Goal: Information Seeking & Learning: Learn about a topic

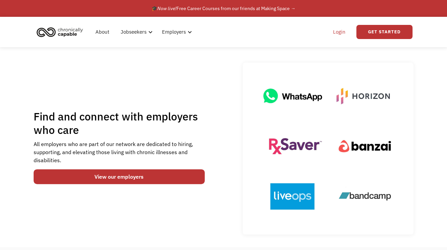
click at [341, 31] on link "Login" at bounding box center [339, 32] width 21 height 22
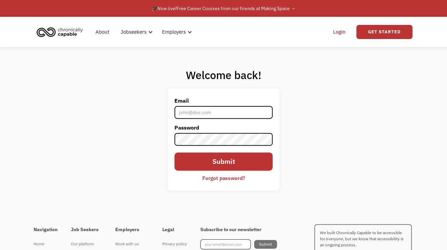
type input "[EMAIL_ADDRESS][DOMAIN_NAME]"
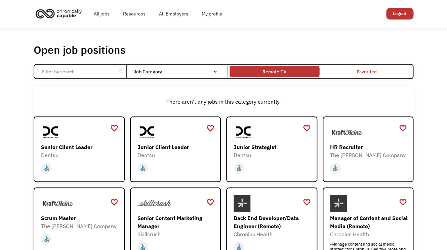
click at [284, 66] on link "Remote Ok" at bounding box center [274, 72] width 92 height 14
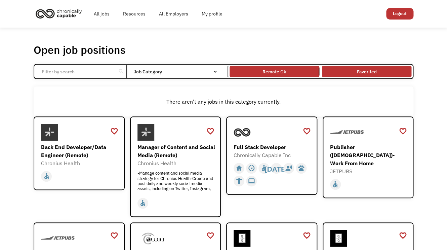
click at [373, 72] on link "Favorited" at bounding box center [367, 72] width 92 height 14
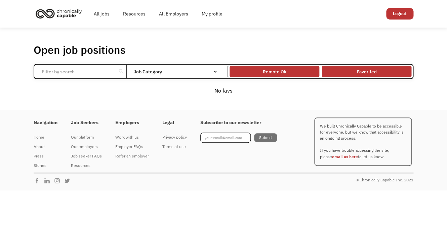
click at [265, 69] on div "Remote Ok" at bounding box center [275, 72] width 24 height 8
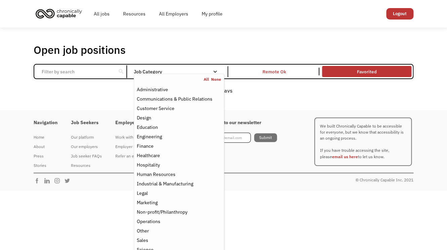
click at [178, 68] on div "Job Category" at bounding box center [179, 71] width 90 height 11
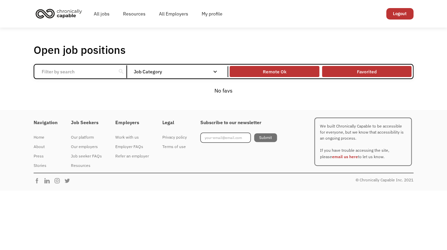
click at [287, 73] on div "Remote Ok" at bounding box center [274, 72] width 89 height 8
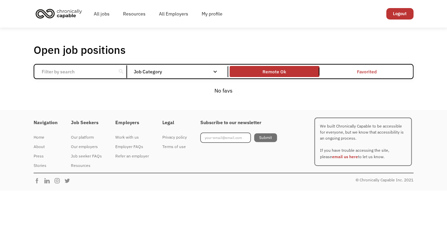
click at [375, 70] on link "Favorited" at bounding box center [367, 72] width 92 height 14
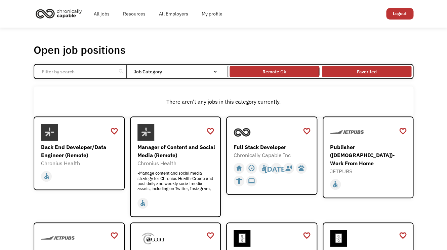
click at [375, 70] on link "Favorited" at bounding box center [367, 72] width 92 height 14
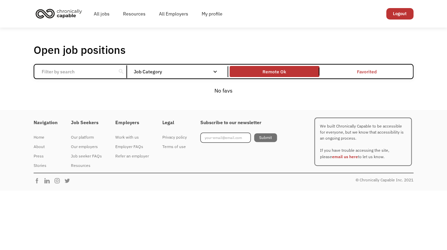
click at [377, 73] on link "Favorited" at bounding box center [367, 72] width 92 height 14
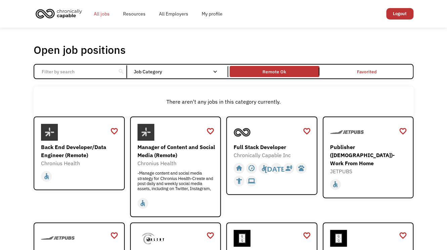
click at [95, 19] on link "All jobs" at bounding box center [101, 14] width 29 height 22
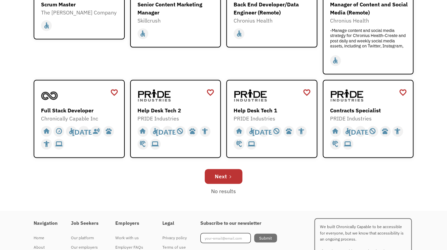
scroll to position [217, 0]
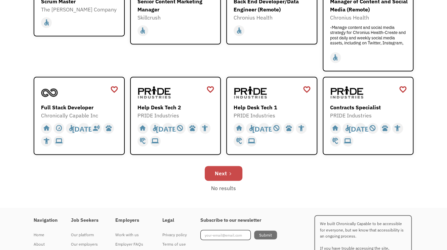
click at [217, 173] on div "Next" at bounding box center [221, 173] width 12 height 8
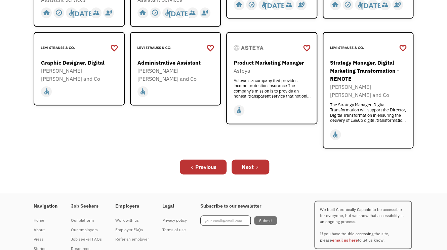
scroll to position [270, 0]
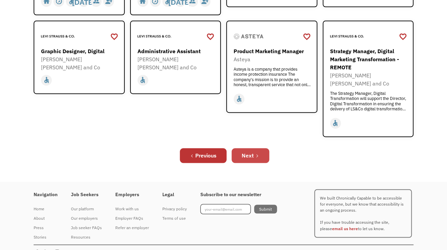
click at [253, 151] on div "Next" at bounding box center [248, 155] width 12 height 8
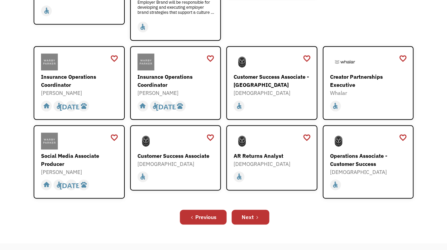
scroll to position [193, 0]
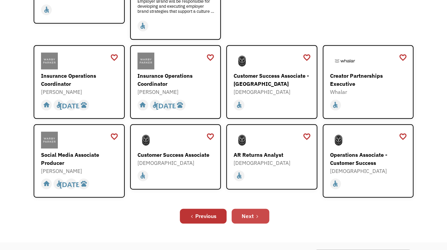
click at [261, 209] on link "Next" at bounding box center [251, 216] width 38 height 15
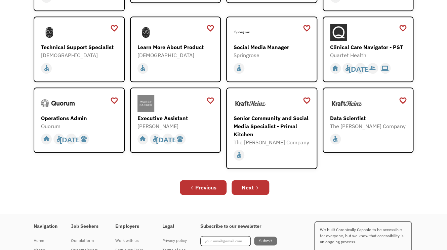
scroll to position [182, 0]
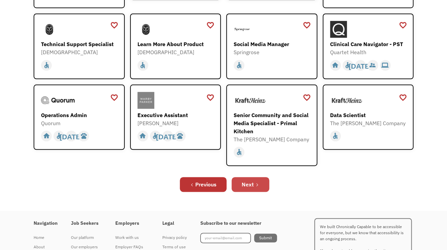
click at [257, 187] on link "Next" at bounding box center [251, 184] width 38 height 15
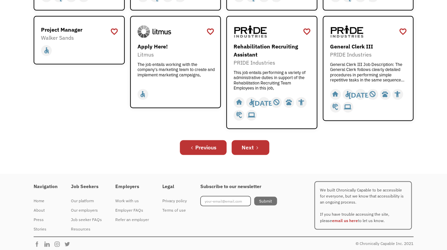
scroll to position [280, 0]
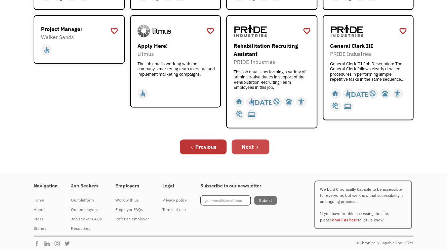
click at [252, 149] on div "Next" at bounding box center [248, 147] width 12 height 8
